Goal: Task Accomplishment & Management: Manage account settings

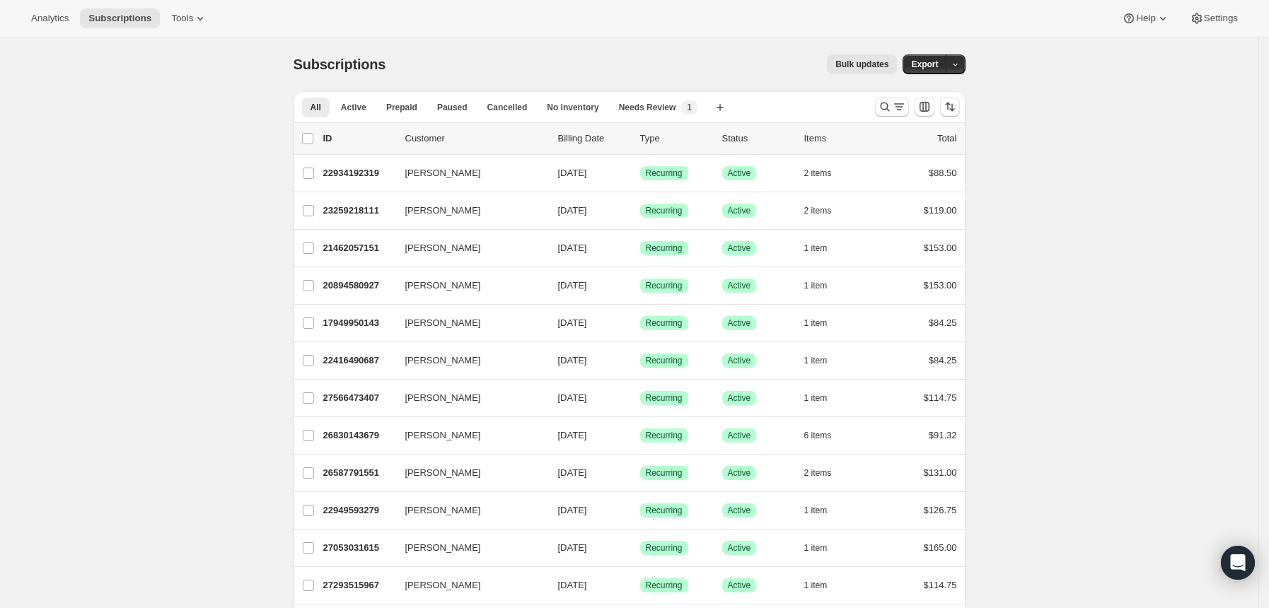
click at [885, 98] on button "Search and filter results" at bounding box center [892, 107] width 34 height 20
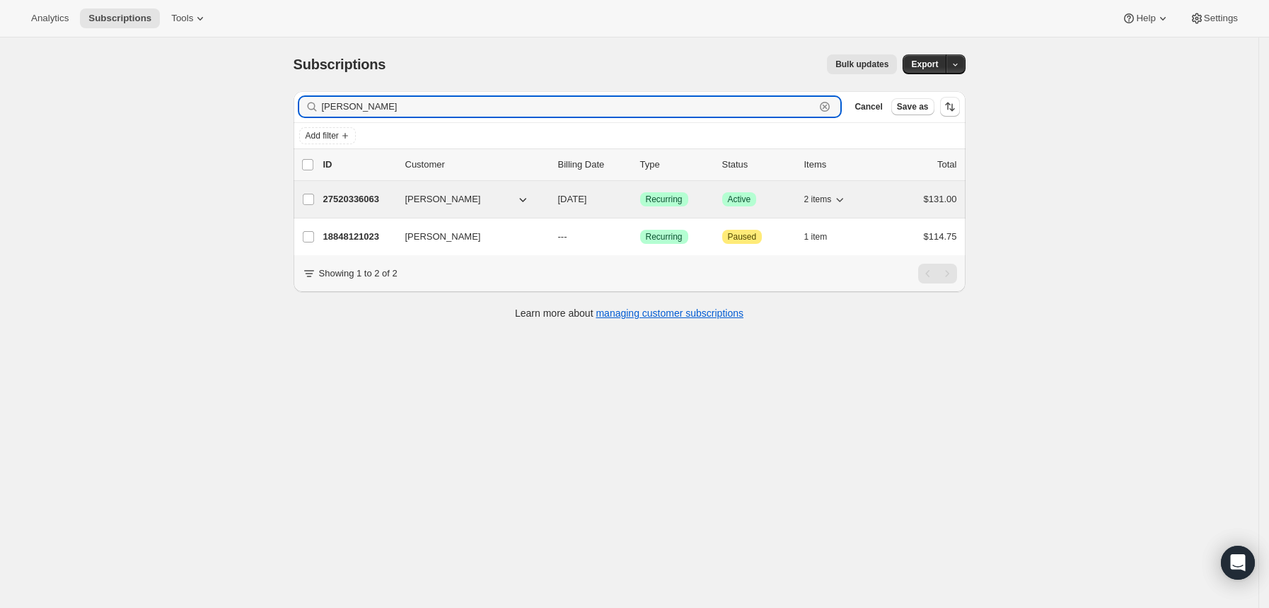
type input "[PERSON_NAME]"
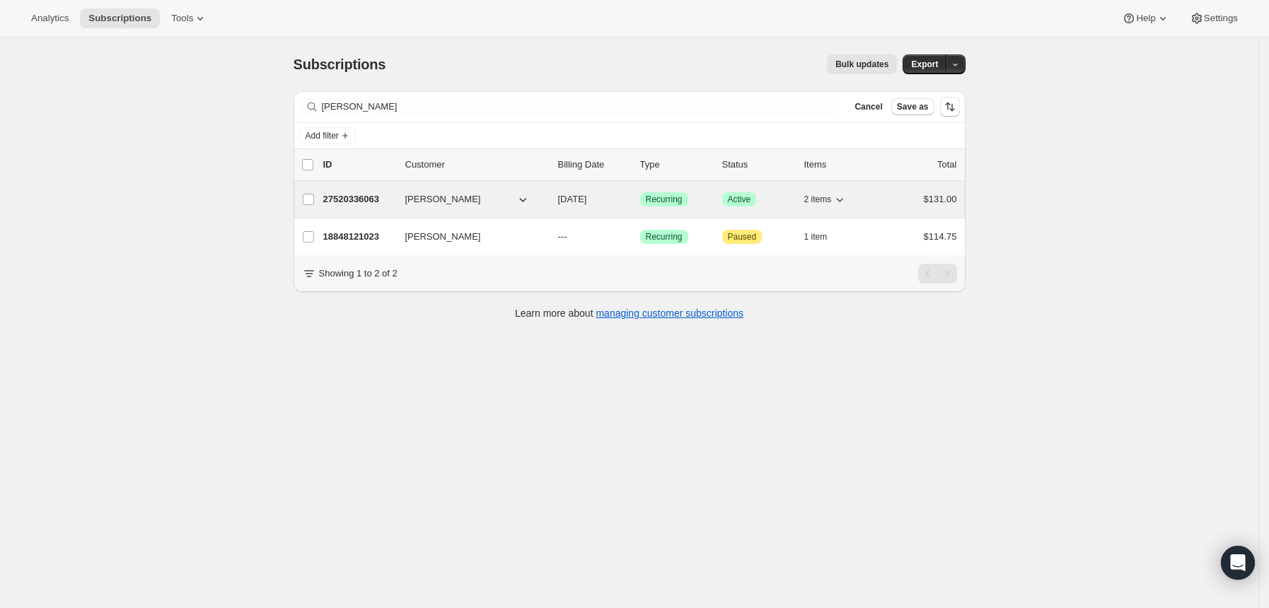
click at [369, 199] on p "27520336063" at bounding box center [358, 199] width 71 height 14
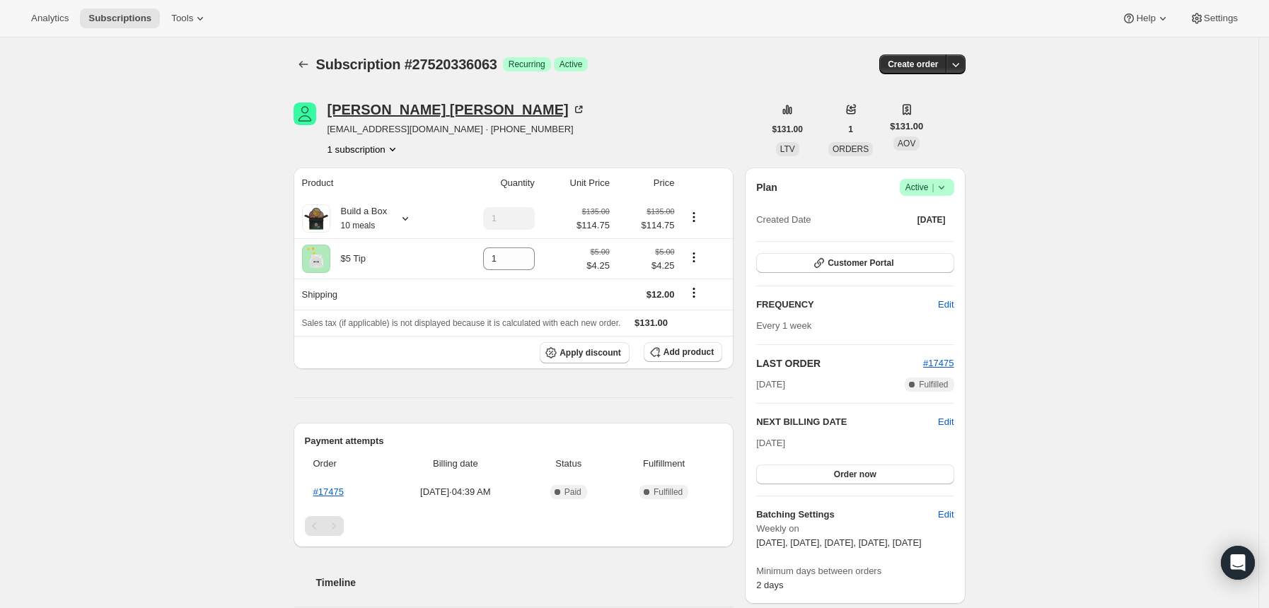
click at [393, 105] on div "[PERSON_NAME]" at bounding box center [457, 110] width 258 height 14
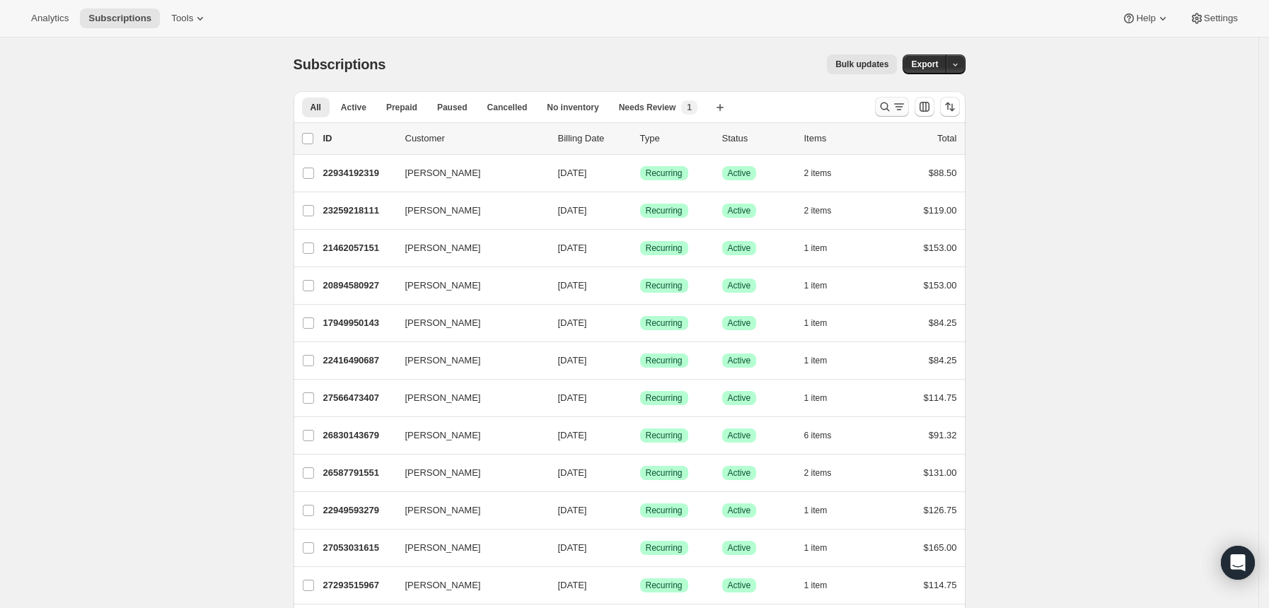
click at [882, 104] on icon "Search and filter results" at bounding box center [885, 107] width 14 height 14
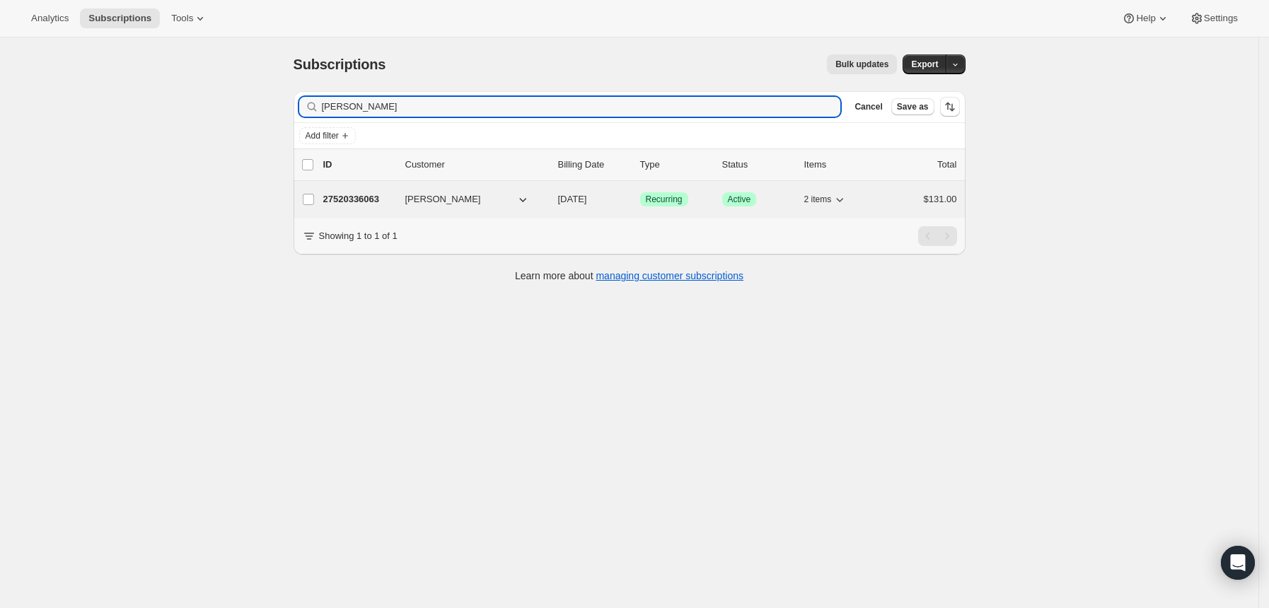
type input "smith"
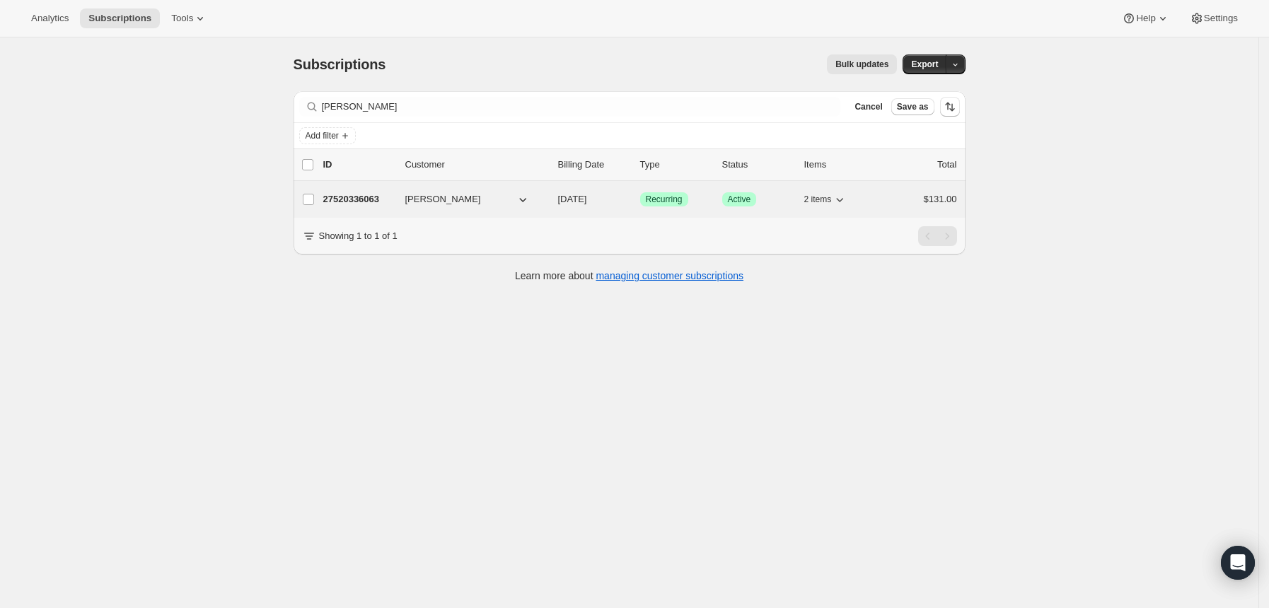
click at [367, 192] on div "27520336063 Gabrielle Smith 09/11/2025 Success Recurring Success Active 2 items…" at bounding box center [640, 200] width 634 height 20
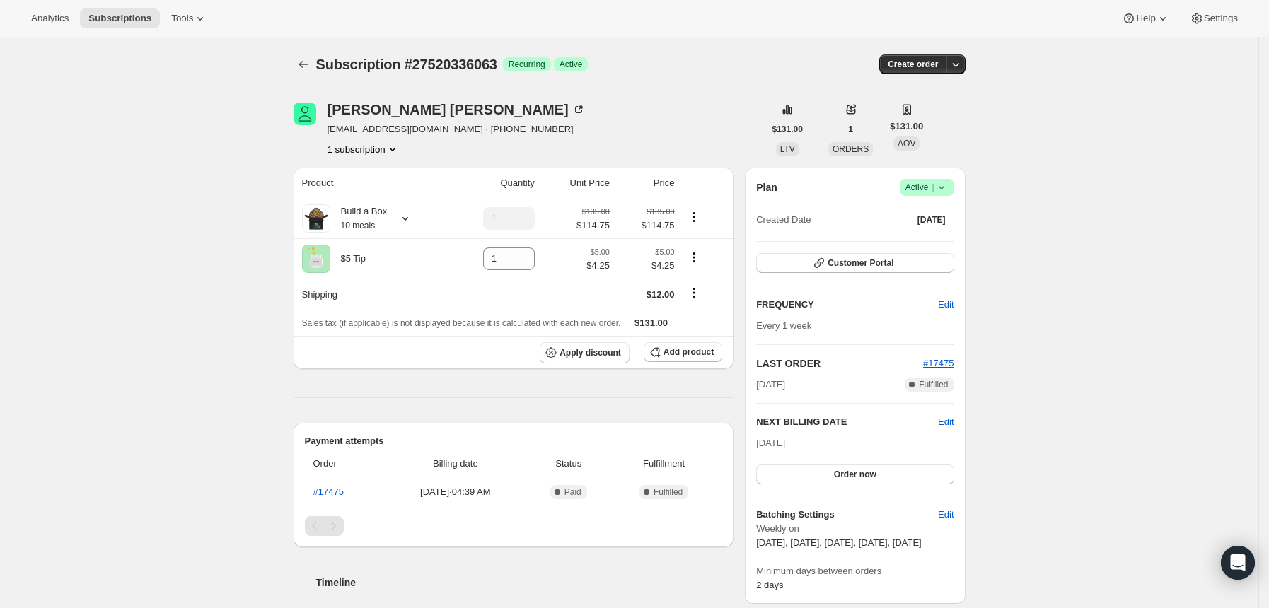
click at [942, 190] on icon at bounding box center [942, 187] width 14 height 14
click at [935, 238] on span "Cancel subscription" at bounding box center [927, 239] width 80 height 11
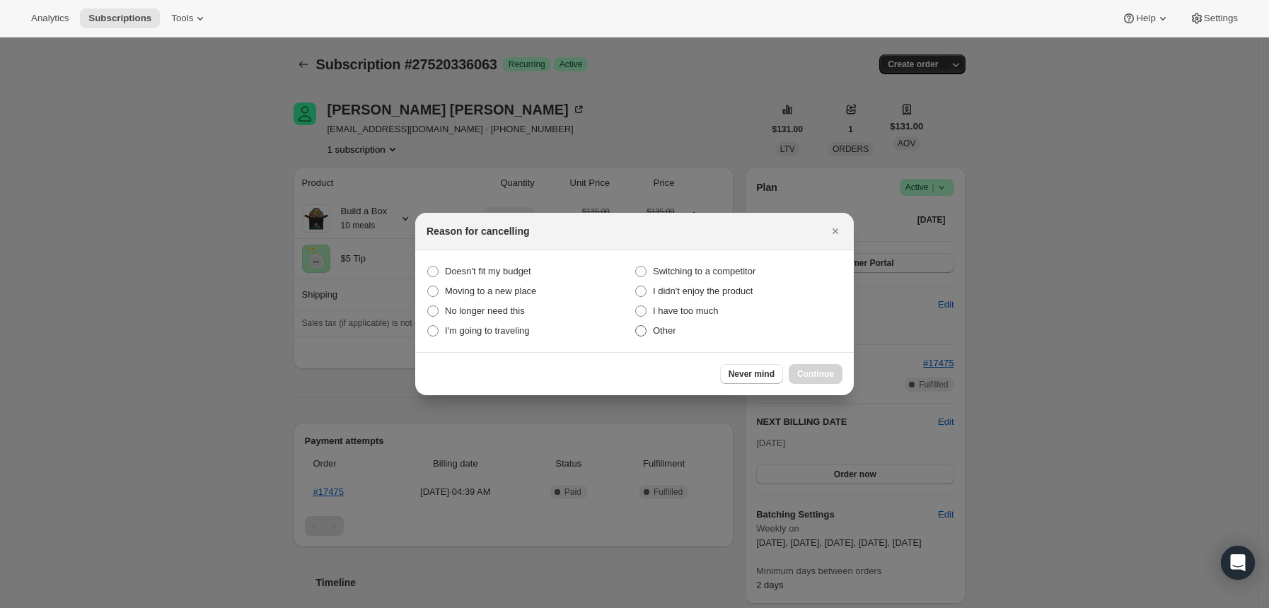
click at [659, 330] on span "Other" at bounding box center [664, 330] width 23 height 11
click at [636, 326] on input "Other" at bounding box center [635, 325] width 1 height 1
radio input "true"
click at [832, 376] on span "Continue" at bounding box center [815, 374] width 37 height 11
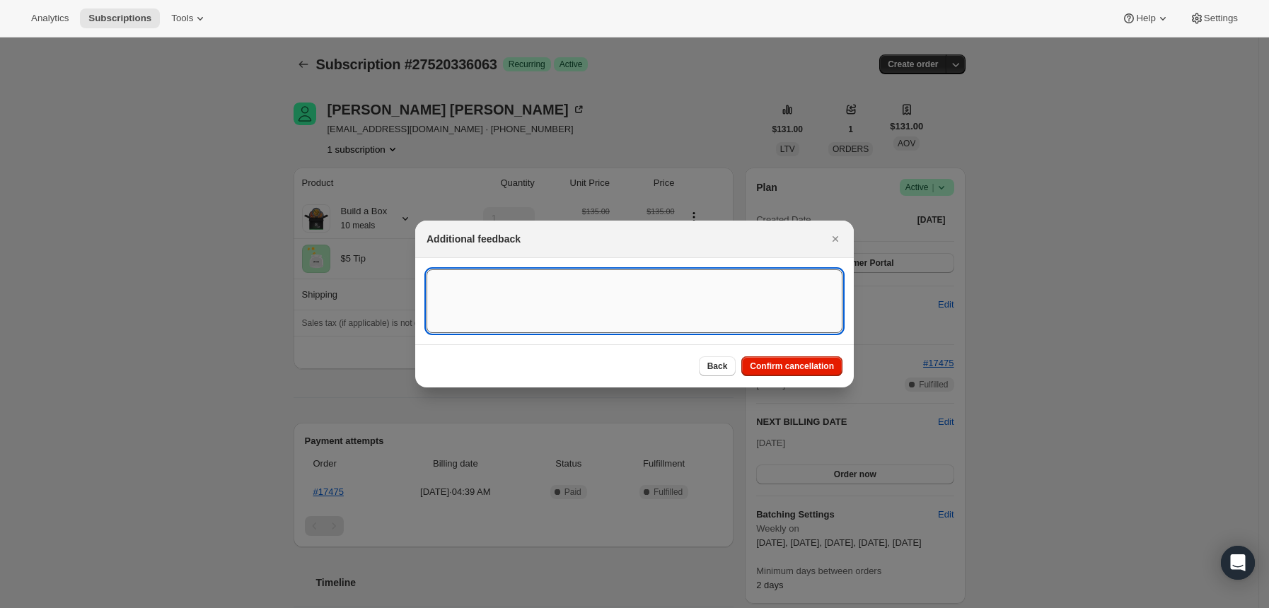
click at [742, 279] on textarea ":rc3:" at bounding box center [635, 302] width 416 height 64
type textarea "Created a new account cause the email was wrong."
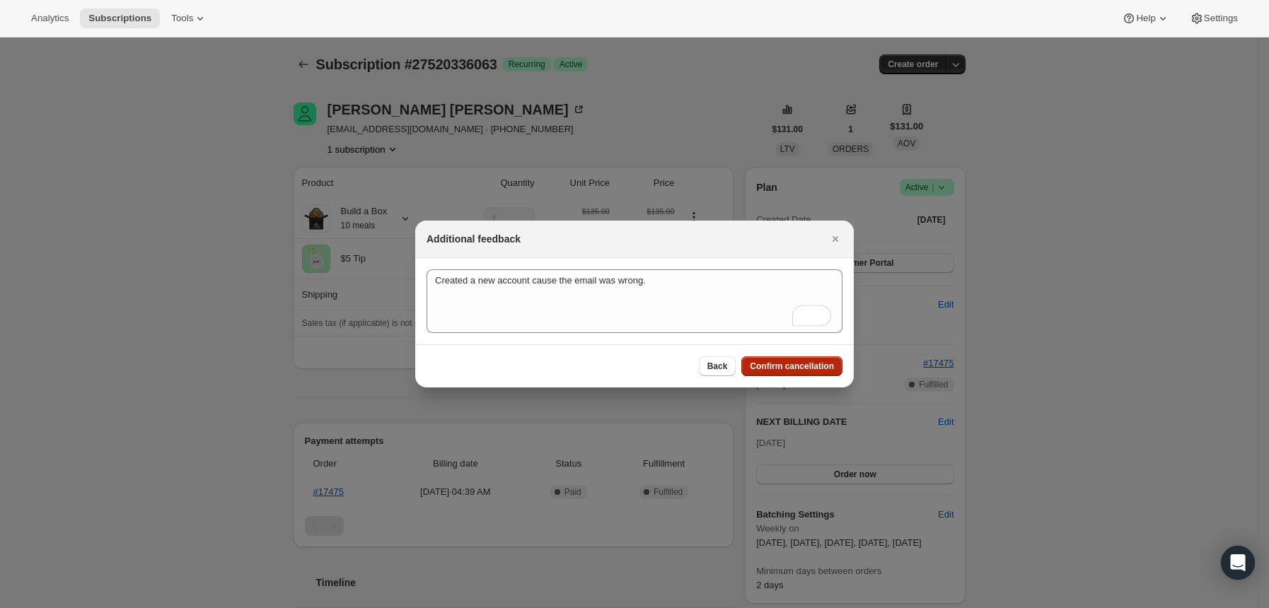
click at [791, 371] on span "Confirm cancellation" at bounding box center [792, 366] width 84 height 11
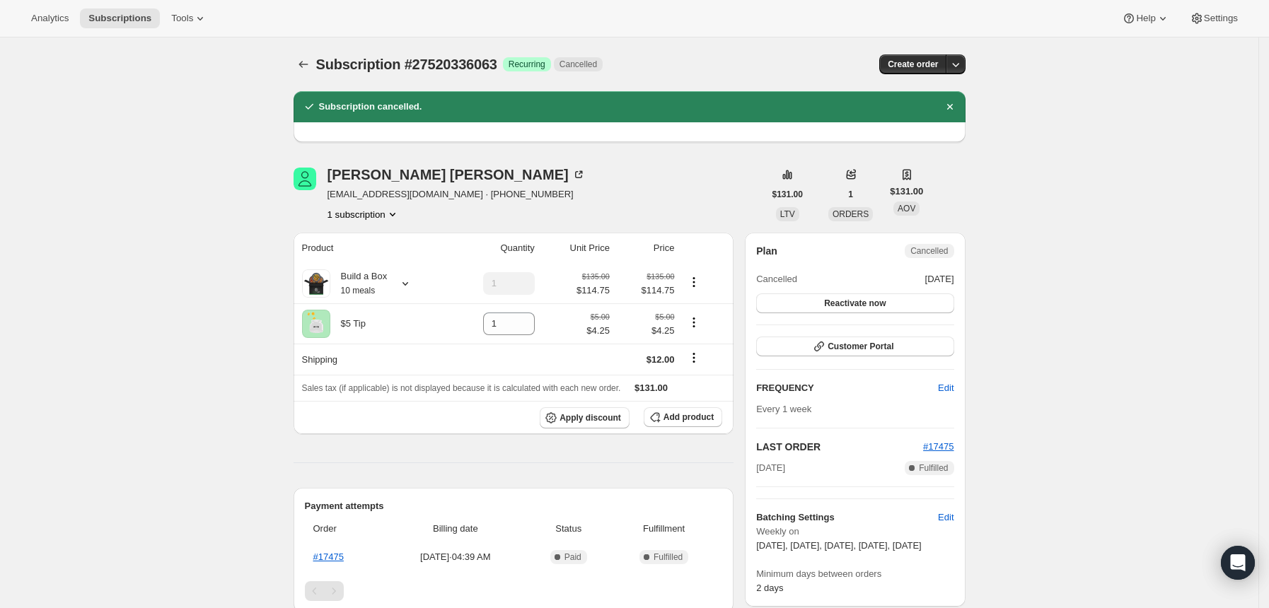
click at [311, 62] on icon "Subscriptions" at bounding box center [303, 64] width 14 height 14
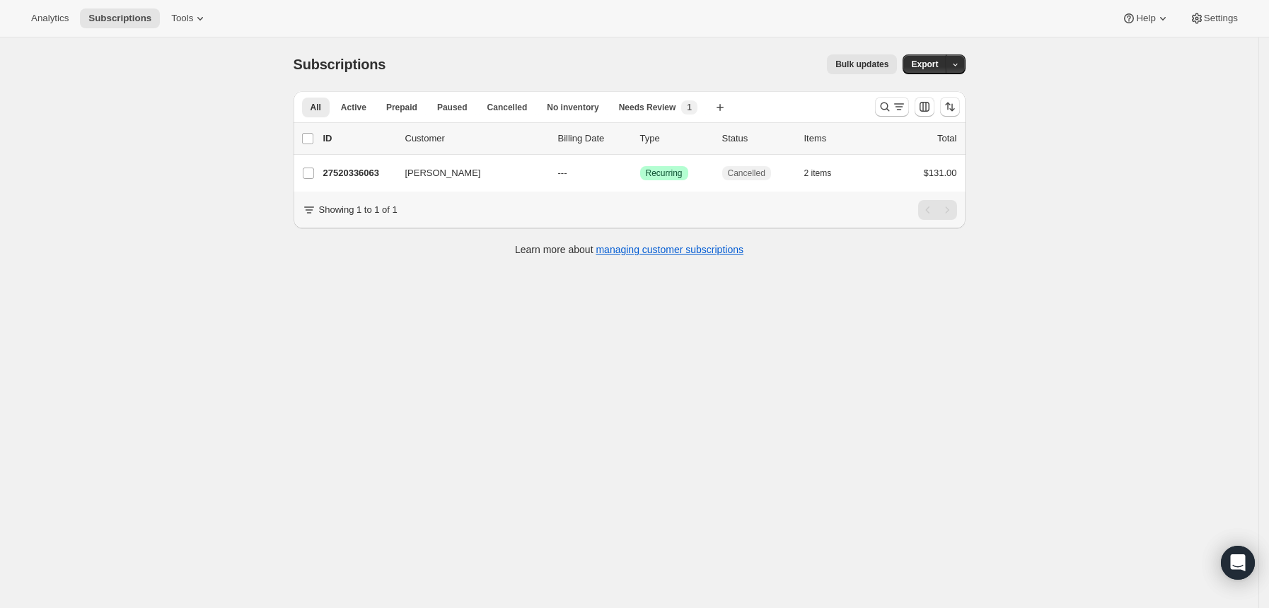
click at [1165, 241] on div "Subscriptions. This page is ready Subscriptions Bulk updates More actions Bulk …" at bounding box center [629, 342] width 1259 height 608
